Goal: Book appointment/travel/reservation

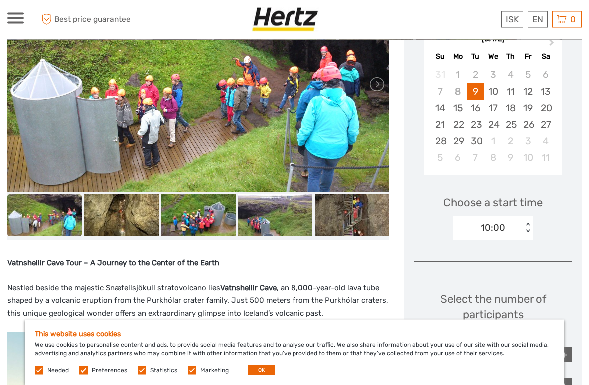
scroll to position [189, 0]
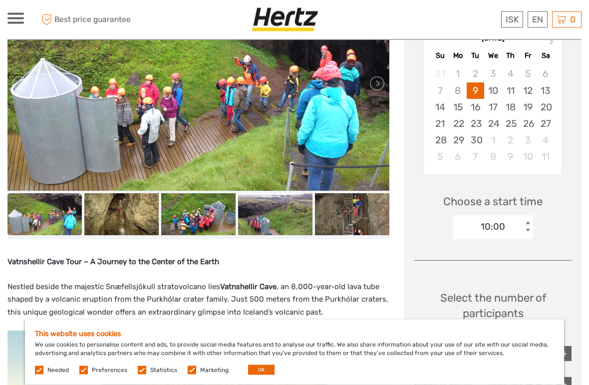
click at [128, 216] on img at bounding box center [121, 215] width 74 height 42
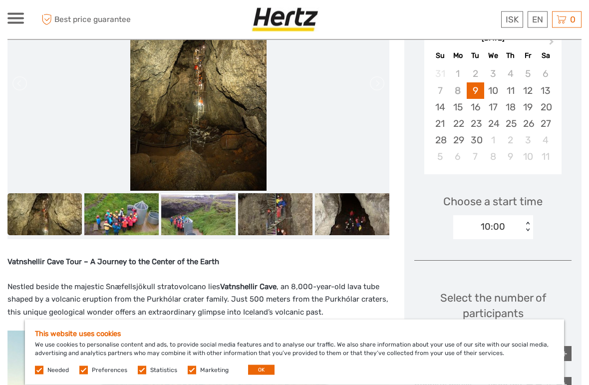
click at [221, 219] on img at bounding box center [198, 215] width 74 height 42
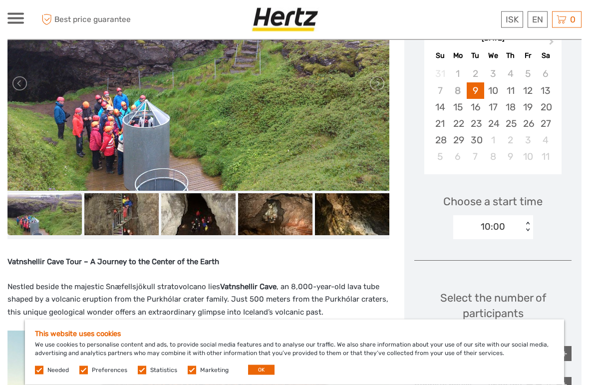
click at [289, 215] on img at bounding box center [275, 215] width 74 height 42
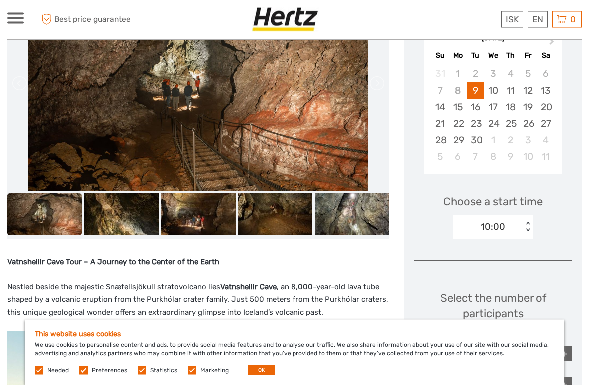
scroll to position [190, 0]
click at [355, 215] on img at bounding box center [352, 214] width 74 height 42
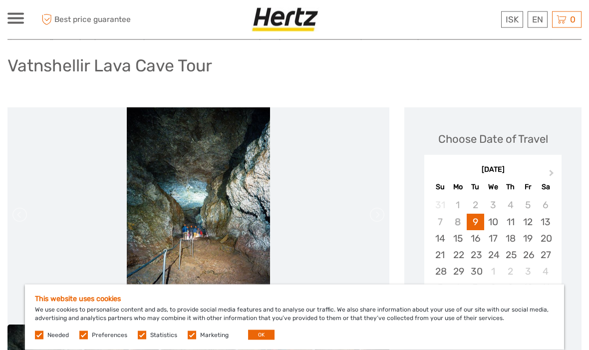
scroll to position [0, 0]
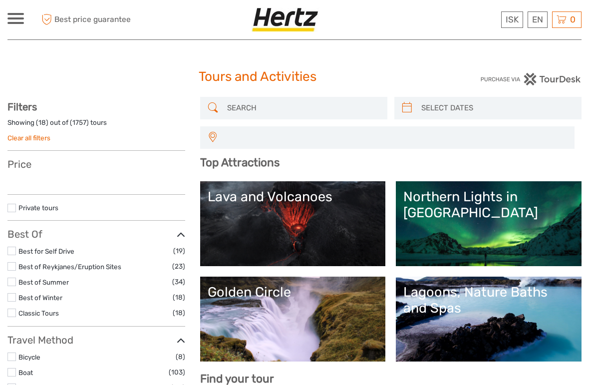
select select
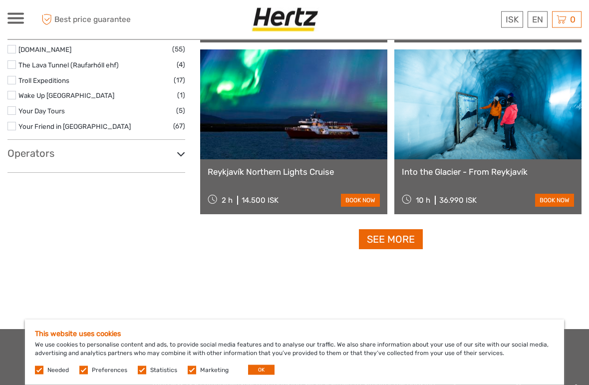
scroll to position [1723, 0]
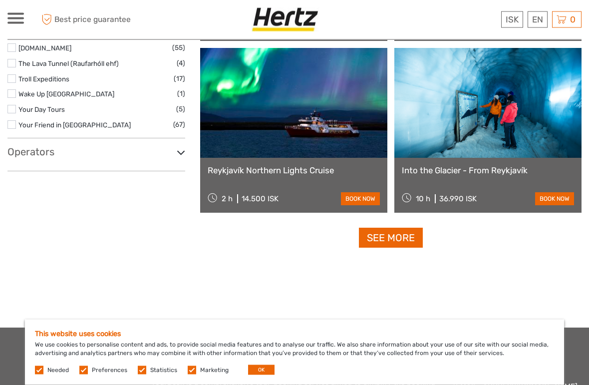
click at [508, 136] on link at bounding box center [488, 103] width 187 height 110
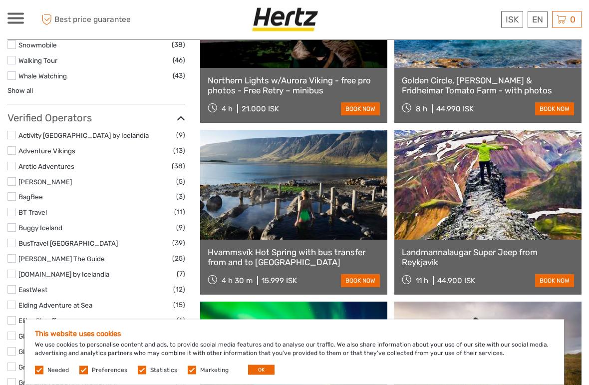
scroll to position [1104, 0]
